Goal: Task Accomplishment & Management: Complete application form

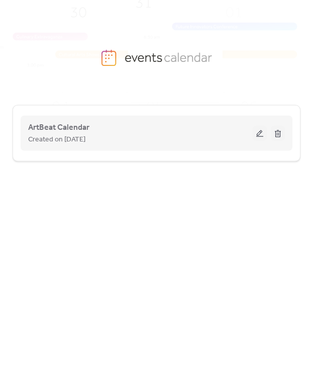
click at [259, 134] on button at bounding box center [260, 133] width 14 height 15
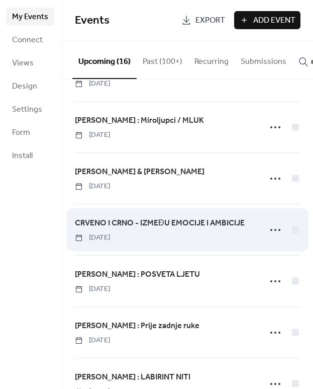
scroll to position [298, 0]
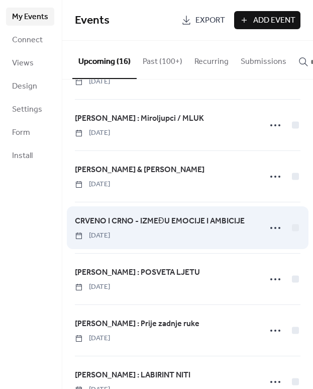
click at [165, 225] on span "CRVENO I CRNO - IZMEĐU EMOCIJE I AMBICIJE" at bounding box center [160, 221] width 170 height 12
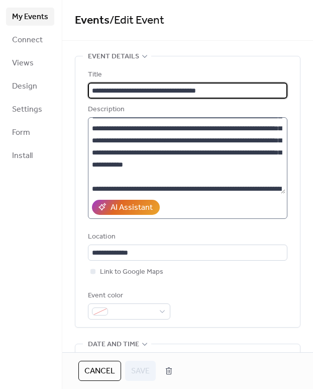
scroll to position [24, 0]
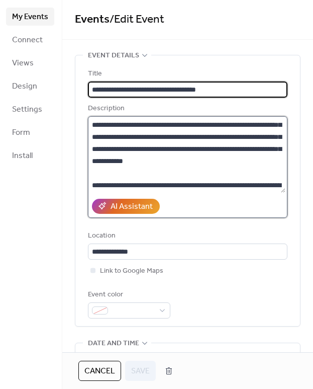
click at [203, 126] on textarea at bounding box center [187, 154] width 198 height 76
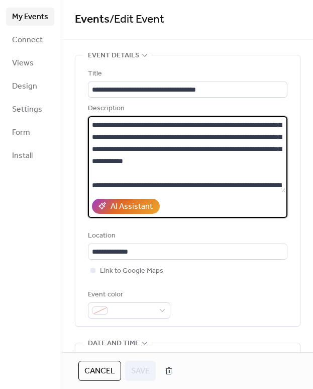
click at [203, 126] on textarea at bounding box center [187, 154] width 198 height 76
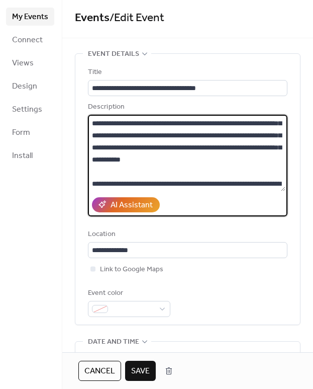
click at [181, 157] on textarea at bounding box center [187, 153] width 198 height 76
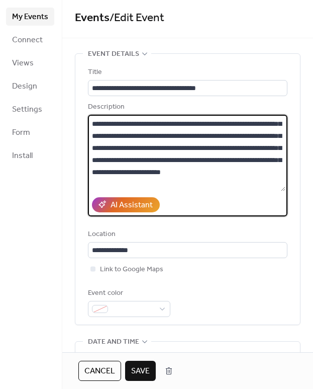
scroll to position [100, 0]
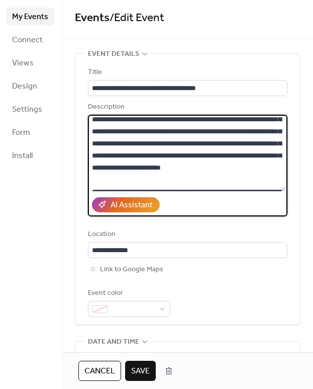
drag, startPoint x: 177, startPoint y: 135, endPoint x: 189, endPoint y: 147, distance: 17.4
click at [177, 135] on textarea at bounding box center [187, 153] width 198 height 76
click at [172, 143] on textarea at bounding box center [187, 153] width 198 height 76
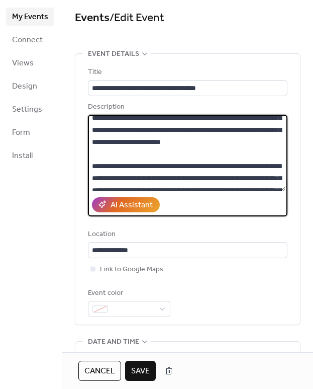
scroll to position [131, 0]
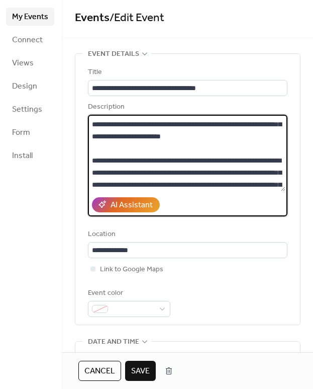
click at [263, 149] on textarea at bounding box center [187, 153] width 198 height 76
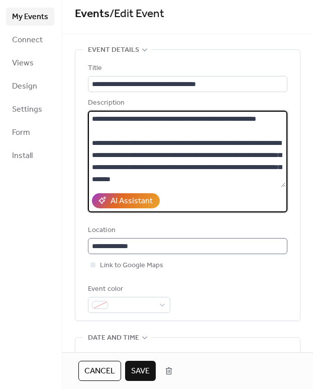
scroll to position [7, 0]
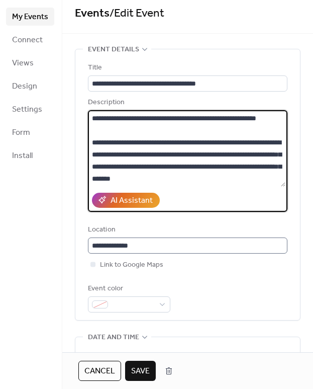
type textarea "**********"
click at [162, 250] on input "**********" at bounding box center [188, 245] width 200 height 16
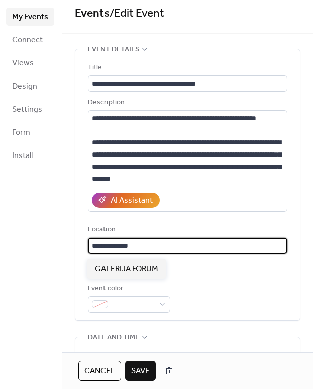
drag, startPoint x: 137, startPoint y: 247, endPoint x: 72, endPoint y: 247, distance: 65.4
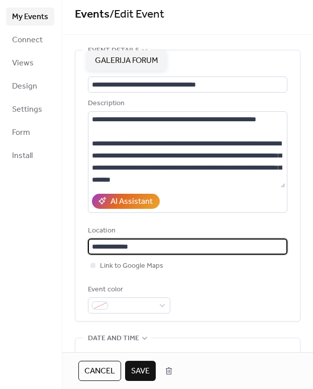
type input "**********"
click at [133, 296] on div "Event color" at bounding box center [128, 290] width 80 height 12
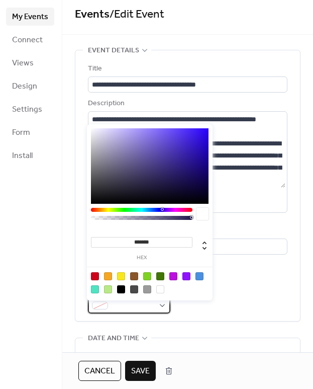
click at [132, 309] on span at bounding box center [133, 306] width 42 height 12
click at [188, 277] on div at bounding box center [187, 276] width 8 height 8
type input "*******"
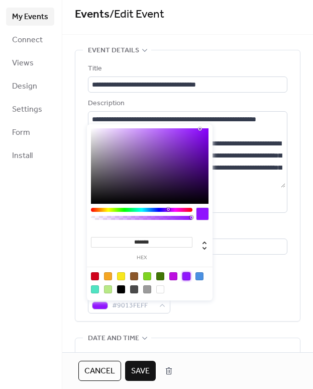
click at [263, 313] on div "Event color #9013FEFF" at bounding box center [188, 299] width 200 height 30
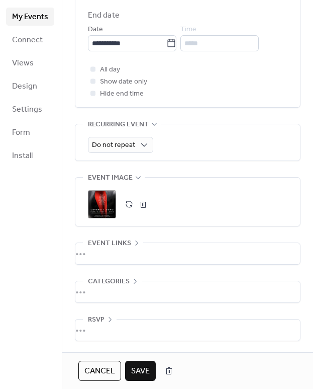
scroll to position [407, 0]
click at [136, 372] on span "Save" at bounding box center [140, 371] width 19 height 12
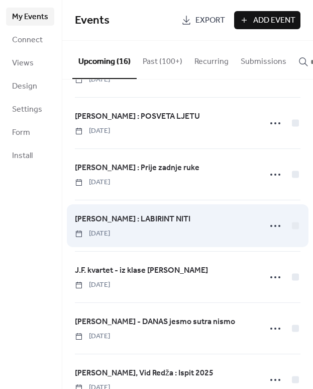
scroll to position [454, 0]
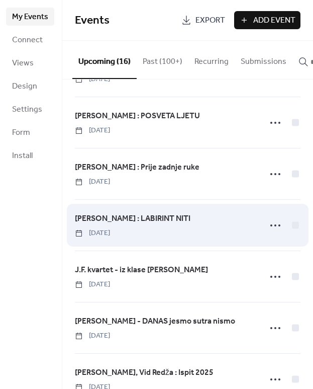
click at [172, 221] on span "[PERSON_NAME] : LABIRINT NITI" at bounding box center [133, 219] width 116 height 12
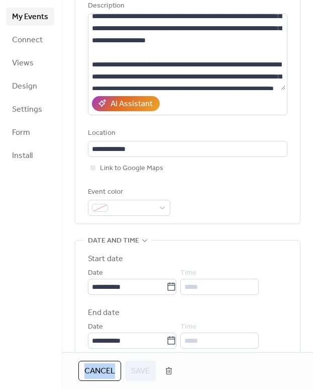
scroll to position [105, 0]
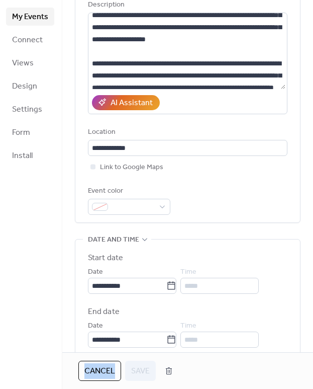
click at [94, 368] on span "Cancel" at bounding box center [99, 371] width 31 height 12
